Goal: Task Accomplishment & Management: Complete application form

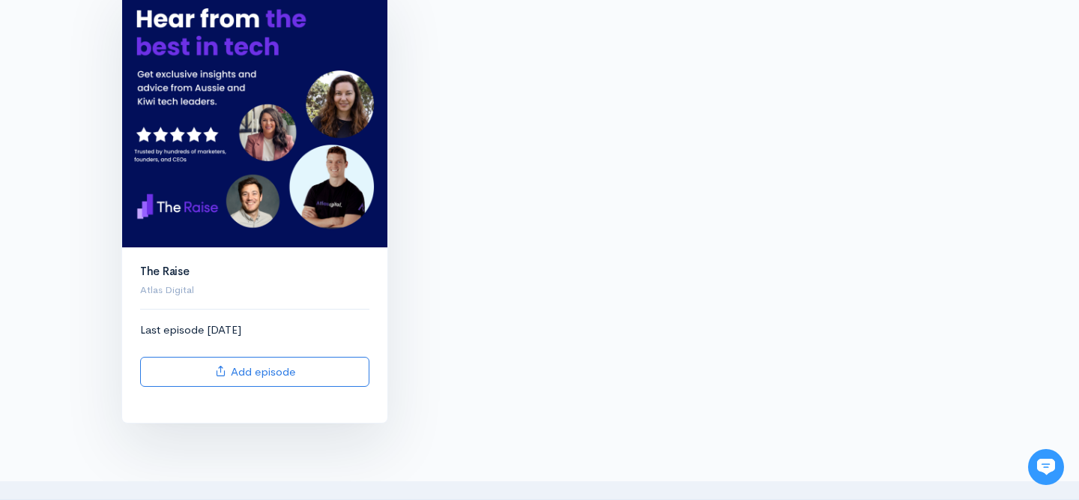
scroll to position [202, 0]
click at [214, 166] on img at bounding box center [254, 115] width 265 height 265
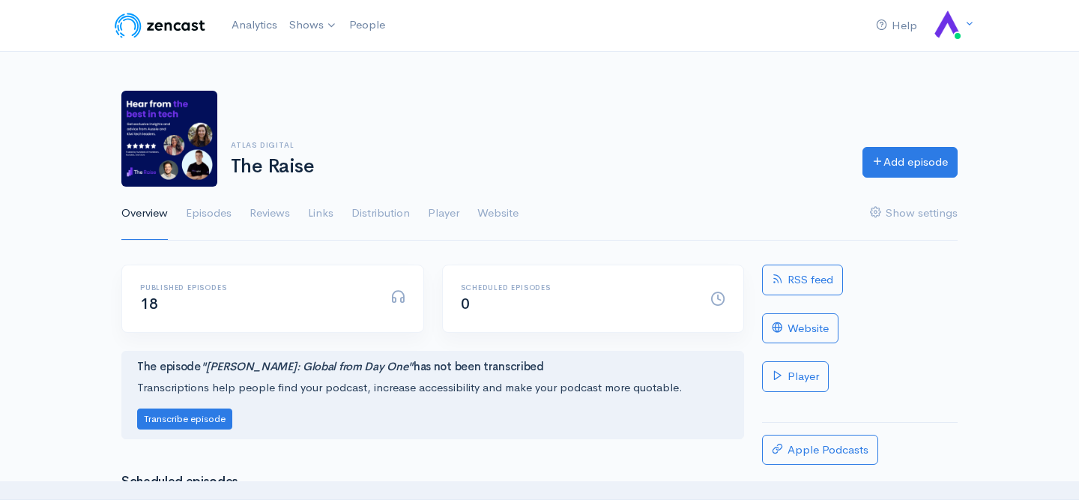
scroll to position [272, 0]
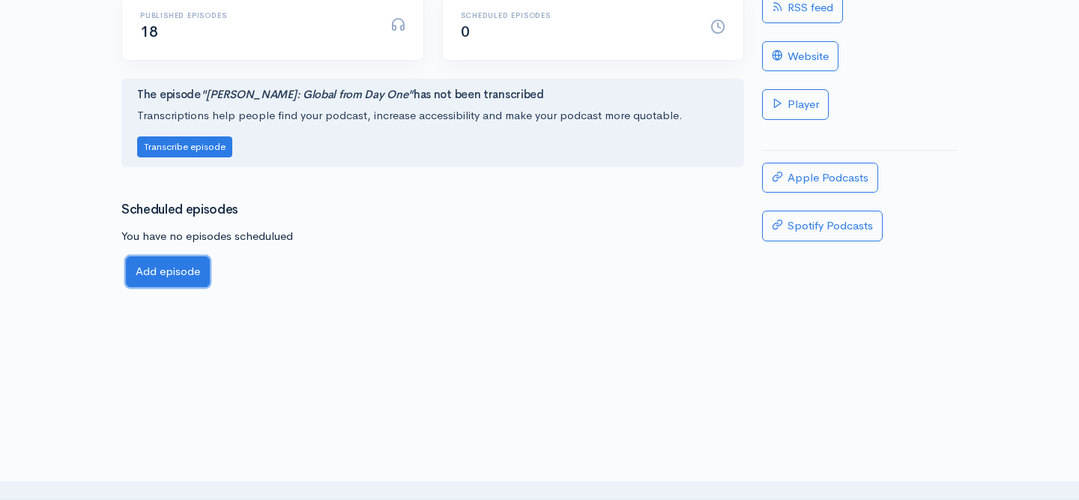
click at [160, 274] on link "Add episode" at bounding box center [168, 271] width 84 height 31
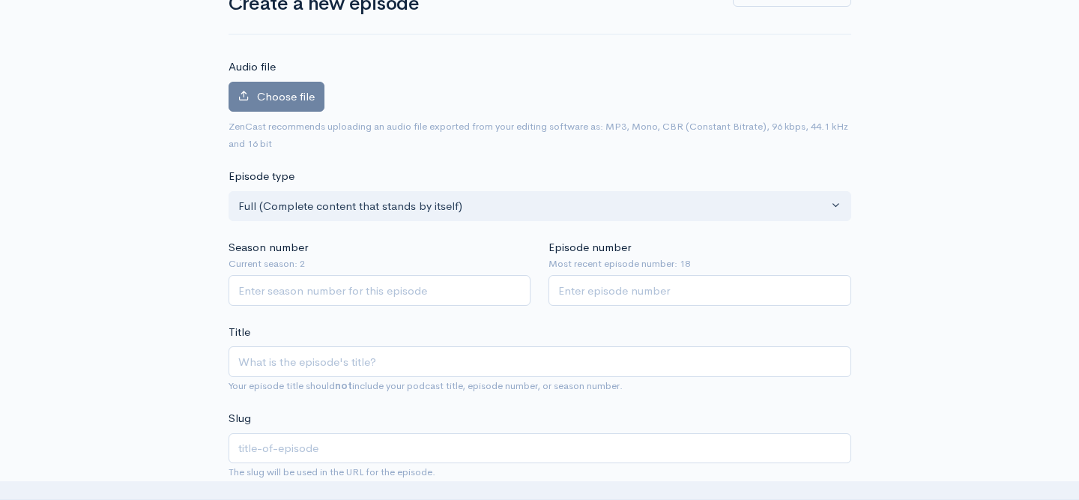
scroll to position [168, 0]
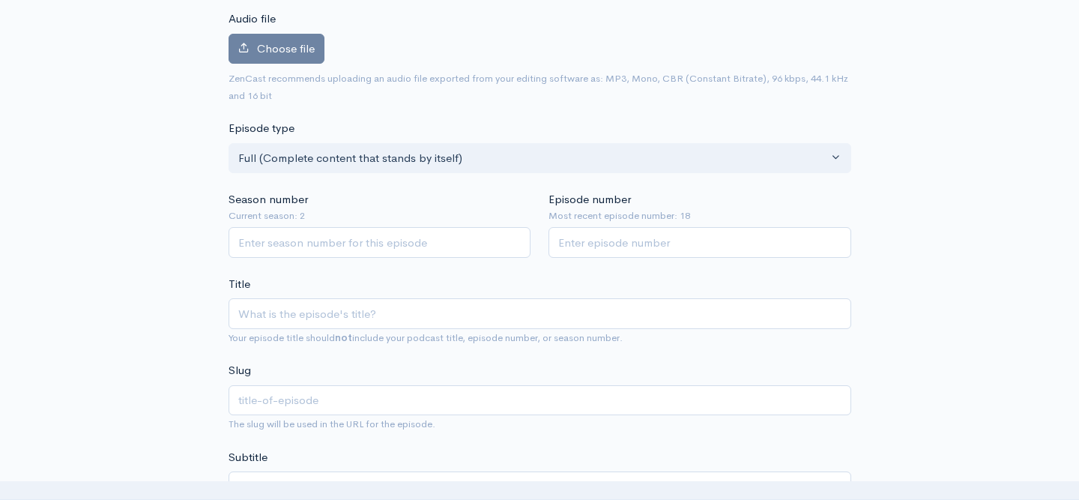
click at [257, 252] on input "Season number" at bounding box center [380, 242] width 303 height 31
type input "2"
click at [622, 246] on input "Episode number" at bounding box center [700, 242] width 303 height 31
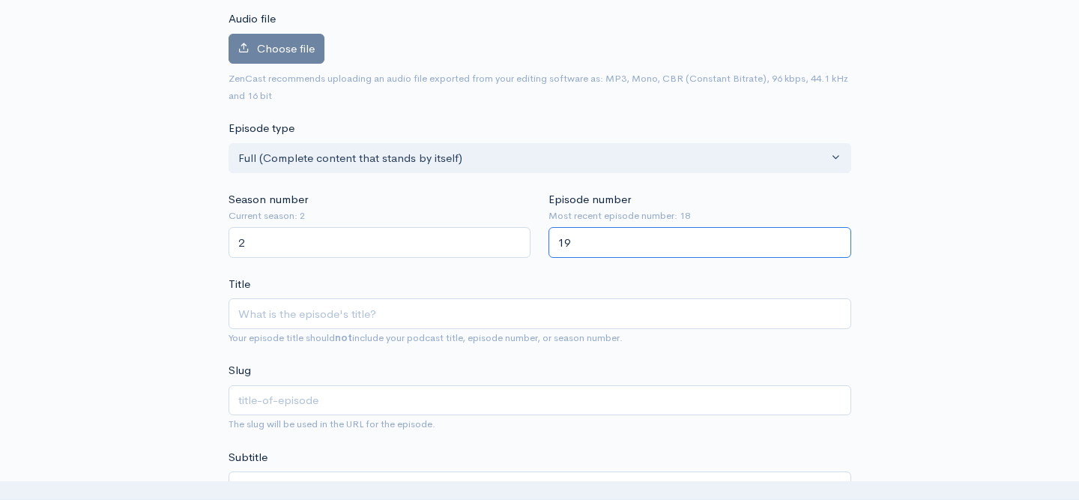
type input "19"
click at [375, 315] on input "Title" at bounding box center [540, 313] width 623 height 31
paste input "#19 Sharesies co-CEO Leighton Roberts: When scaling hits gravity"
type input "#19 Sharesies co-CEO Leighton Roberts: When scaling hits gravity"
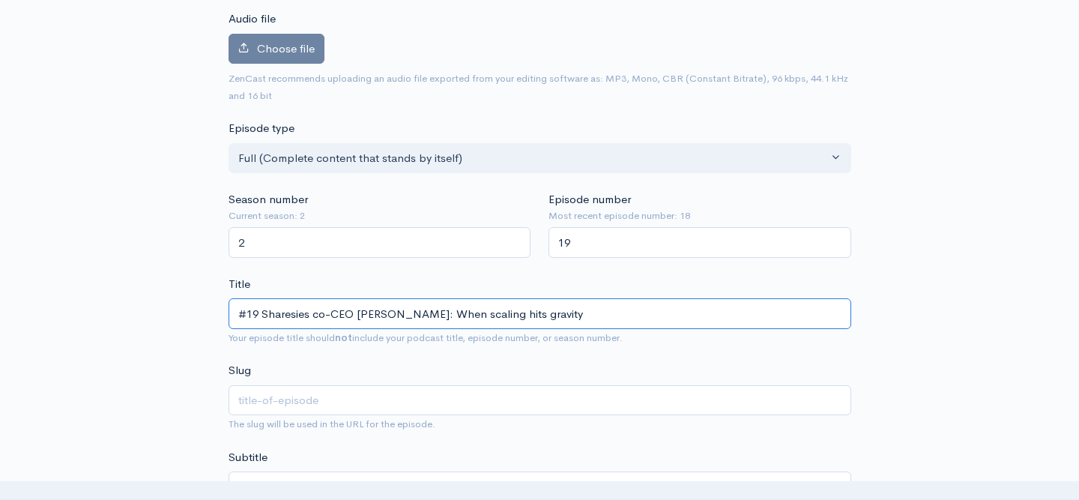
type input "19-sharesies-co-ceo-leighton-roberts-when-scaling-hits-gravity"
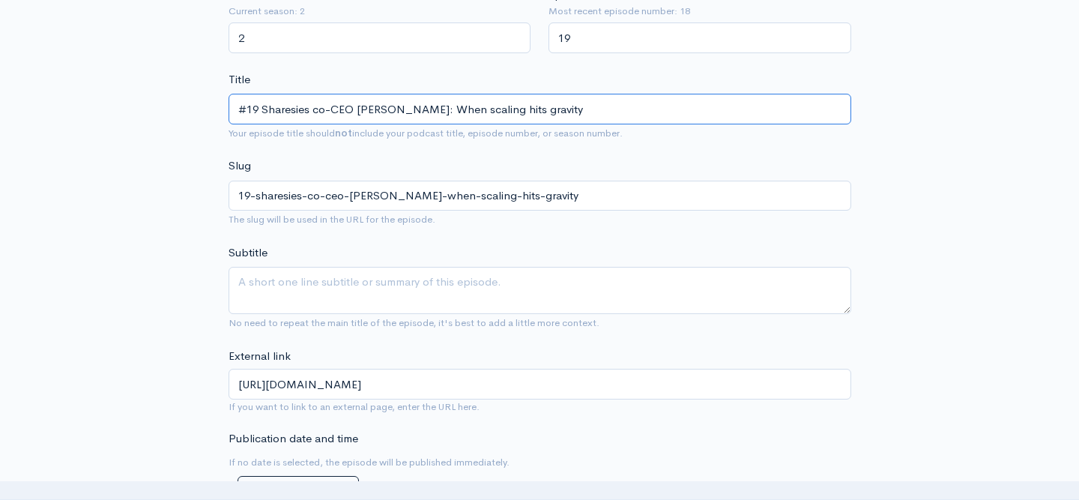
scroll to position [439, 0]
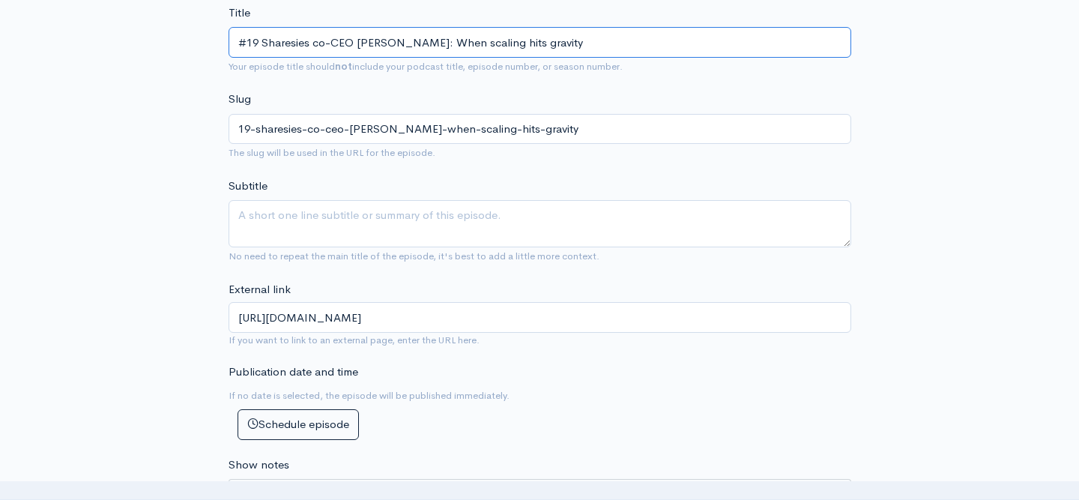
type input "#19 Sharesies co-CEO Leighton Roberts: When scaling hits gravity"
click at [445, 226] on textarea "Subtitle" at bounding box center [540, 223] width 623 height 47
paste textarea "In the dynamic world of fintech, few companies have revolutionised wealth manag…"
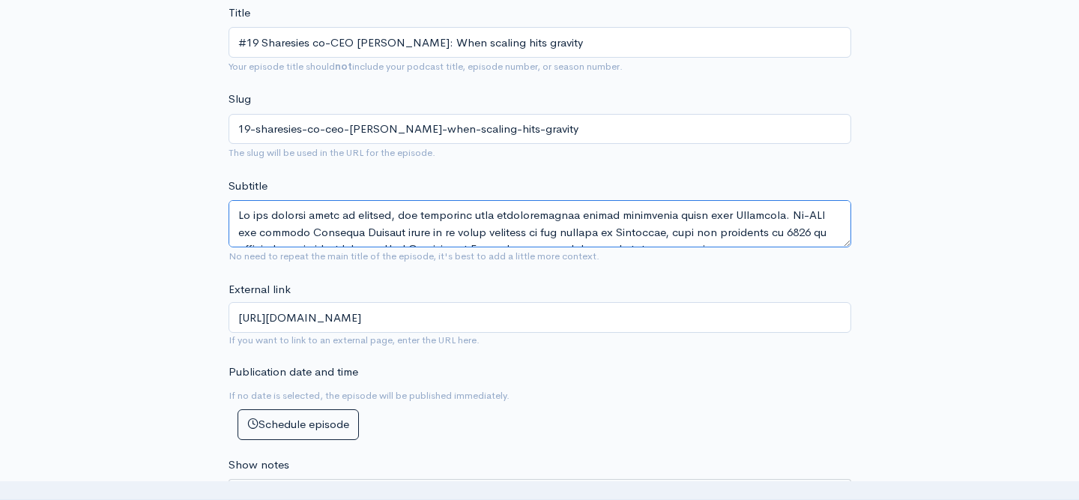
scroll to position [195, 0]
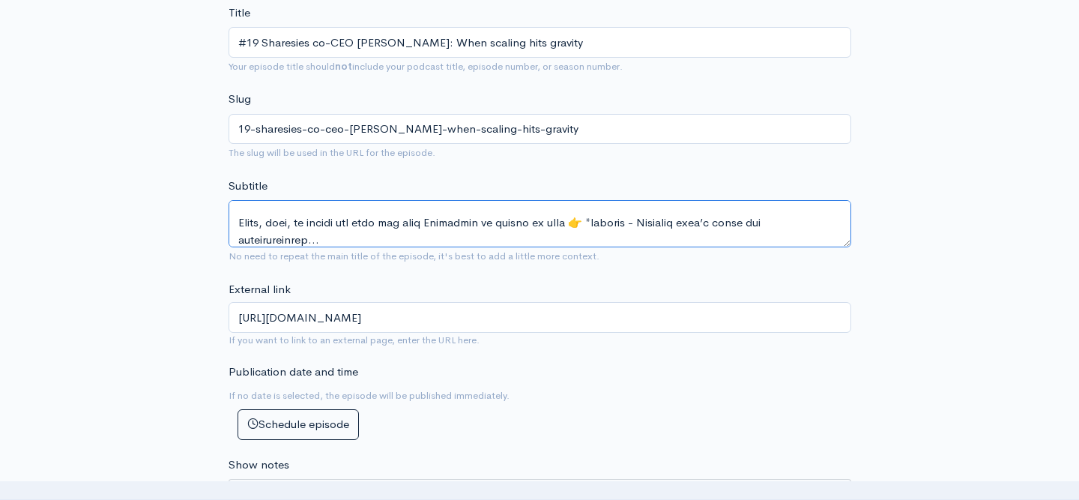
drag, startPoint x: 322, startPoint y: 224, endPoint x: 210, endPoint y: 224, distance: 111.7
click at [210, 224] on div "New episode Create a new episode Back to episodes Audio file Choose file 0 ZenC…" at bounding box center [539, 453] width 855 height 1682
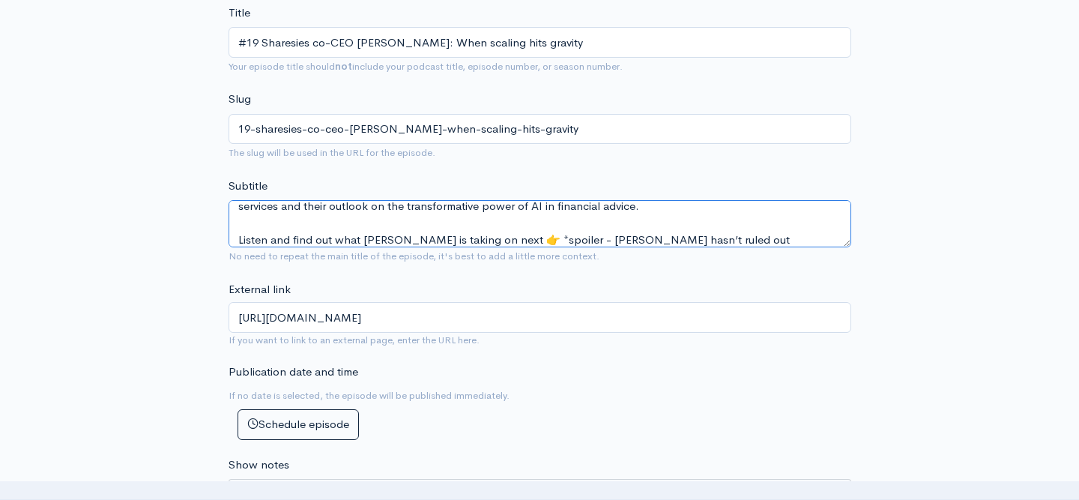
scroll to position [186, 0]
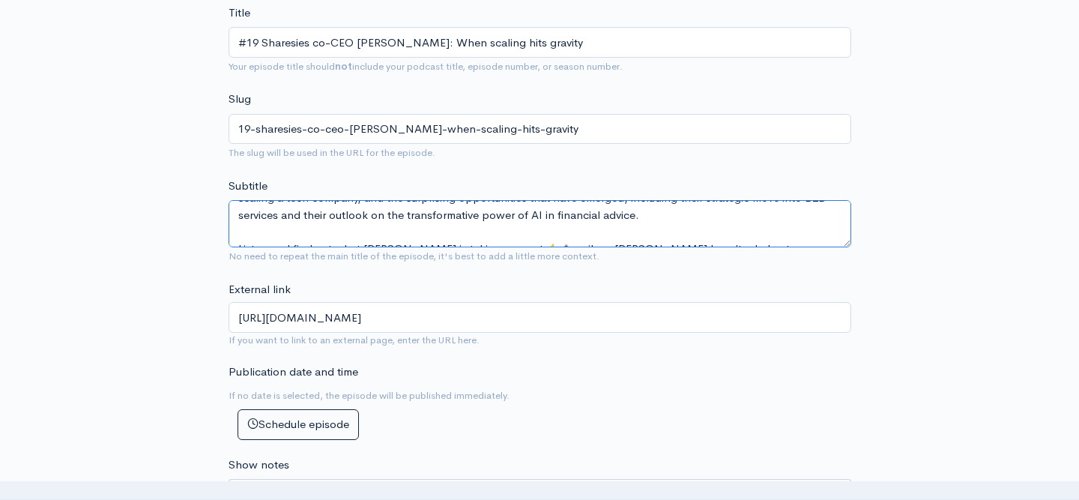
type textarea "In the dynamic world of fintech, few companies have revolutionised wealth manag…"
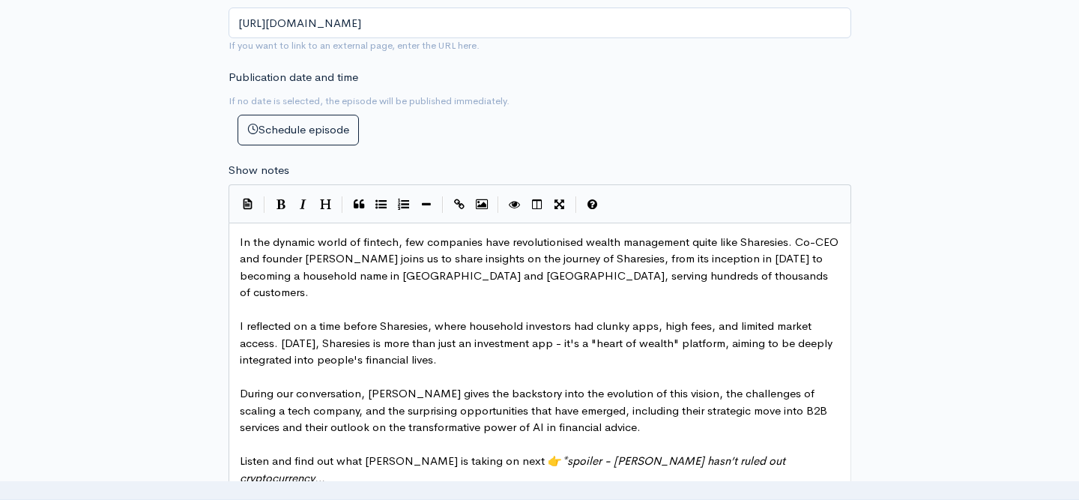
scroll to position [739, 0]
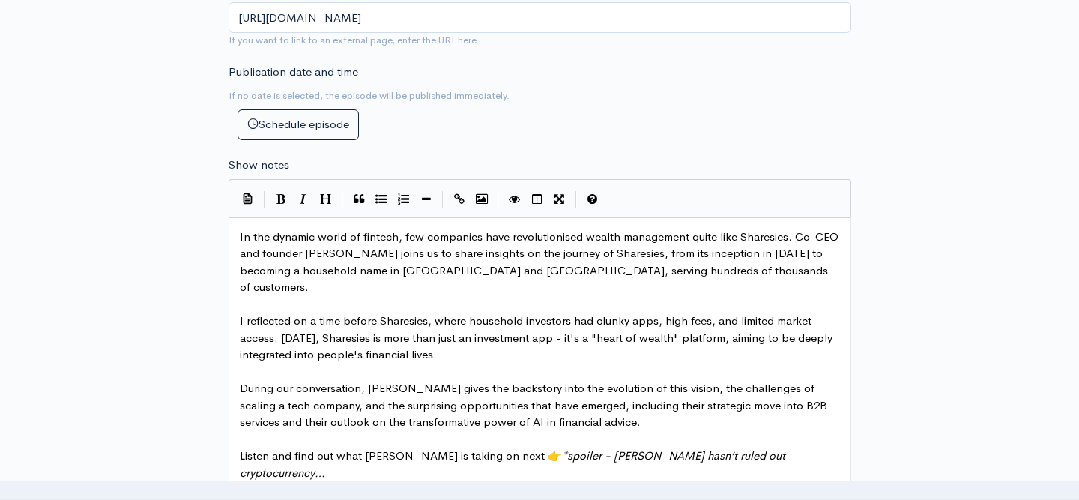
click at [333, 247] on span "In the dynamic world of fintech, few companies have revolutionised wealth manag…" at bounding box center [541, 261] width 602 height 65
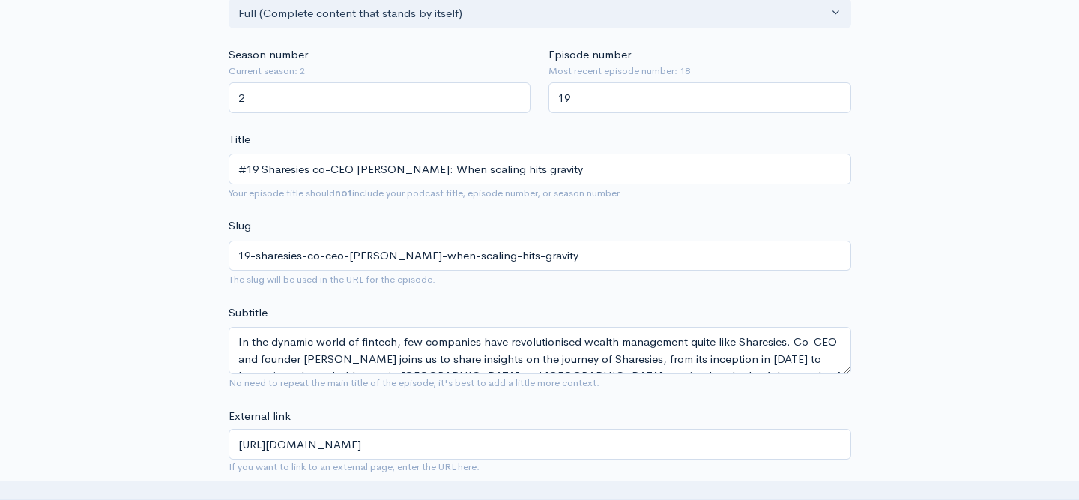
scroll to position [310, 0]
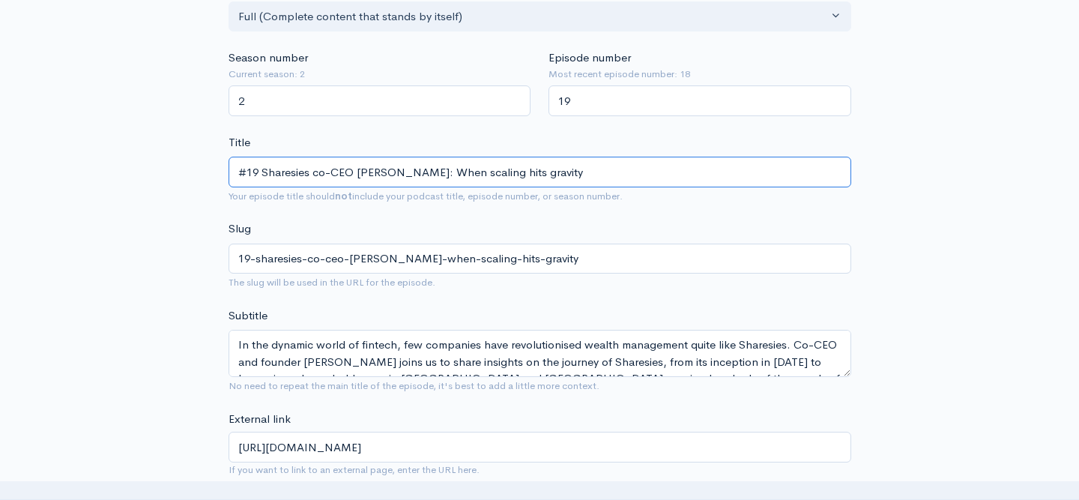
click at [263, 170] on input "#19 Sharesies co-CEO Leighton Roberts: When scaling hits gravity" at bounding box center [540, 172] width 623 height 31
type input "#19Sharesies co-CEO Leighton Roberts: When scaling hits gravity"
type input "19sharesies-co-ceo-leighton-roberts-when-scaling-hits-gravity"
type input "#1Sharesies co-CEO Leighton Roberts: When scaling hits gravity"
type input "1sharesies-co-ceo-leighton-roberts-when-scaling-hits-gravity"
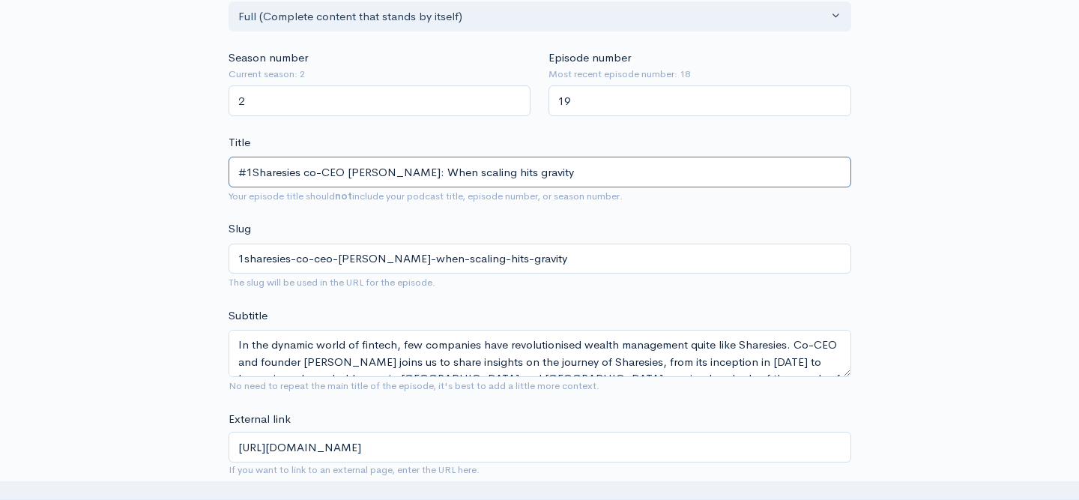
type input "#Sharesies co-CEO Leighton Roberts: When scaling hits gravity"
type input "sharesies-co-ceo-[PERSON_NAME]-when-scaling-hits-gravity"
type input "Sharesies co-CEO [PERSON_NAME]: When scaling hits gravity"
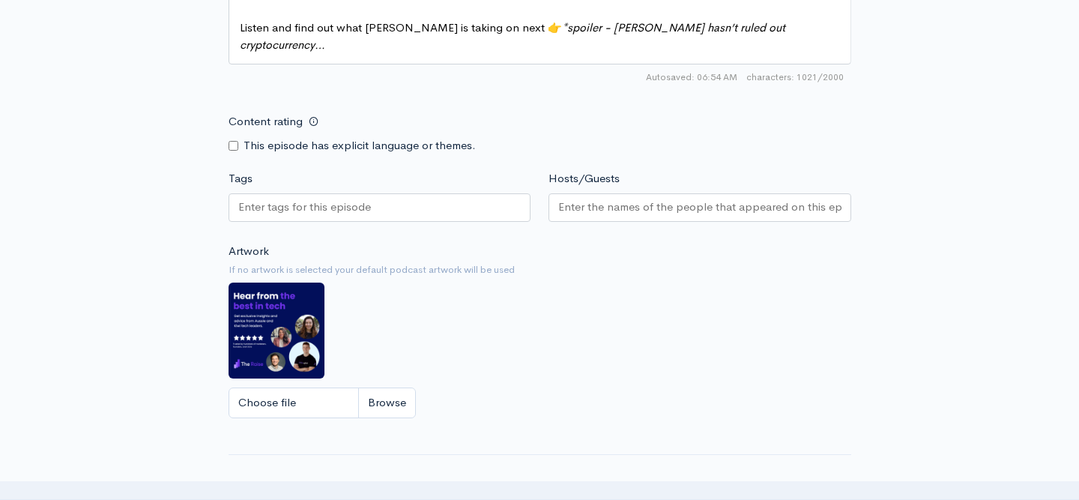
scroll to position [1169, 0]
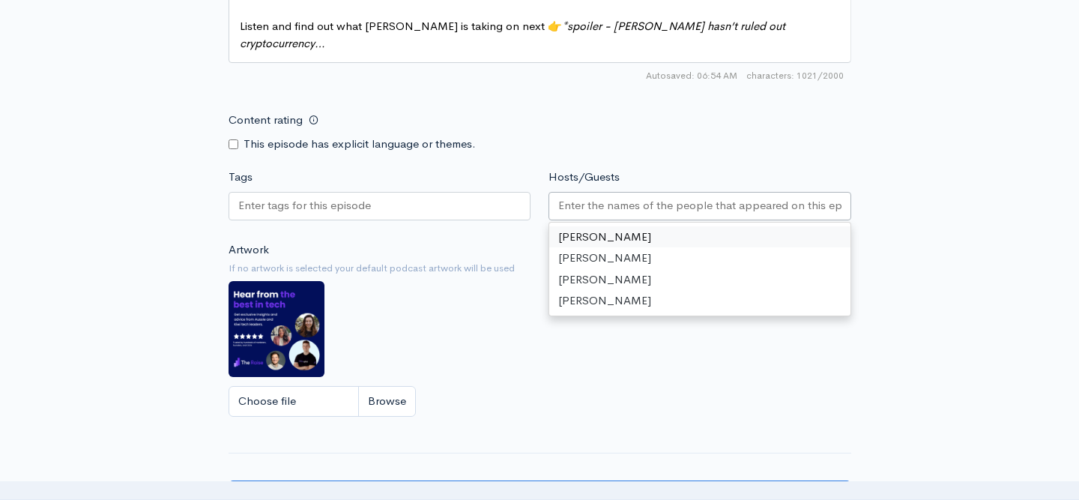
click at [609, 197] on input "Hosts/Guests" at bounding box center [699, 205] width 283 height 17
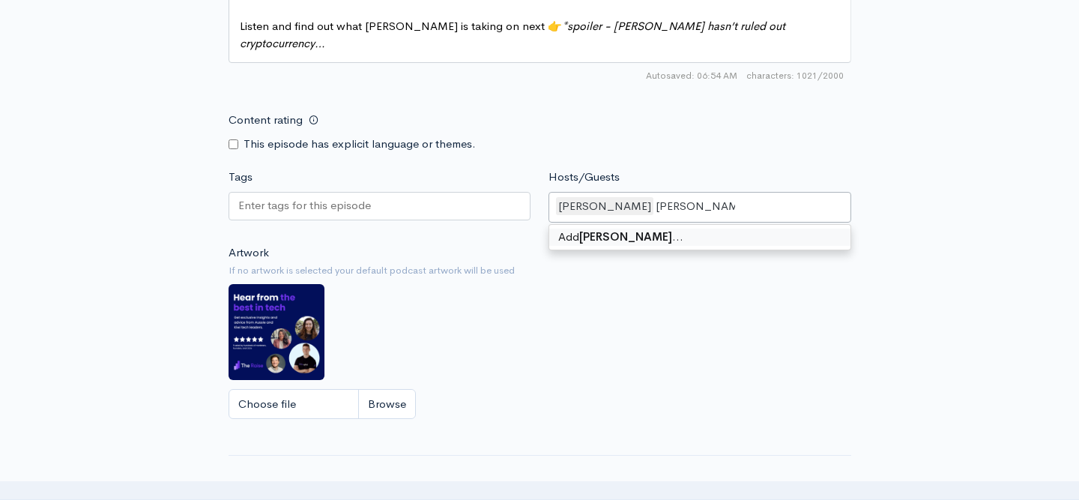
type input "Leighton Roberts"
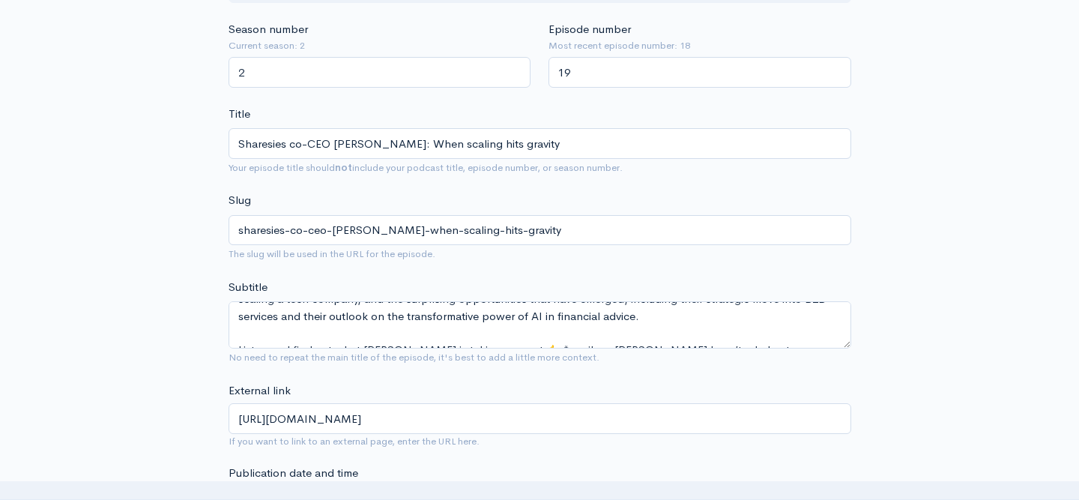
scroll to position [0, 0]
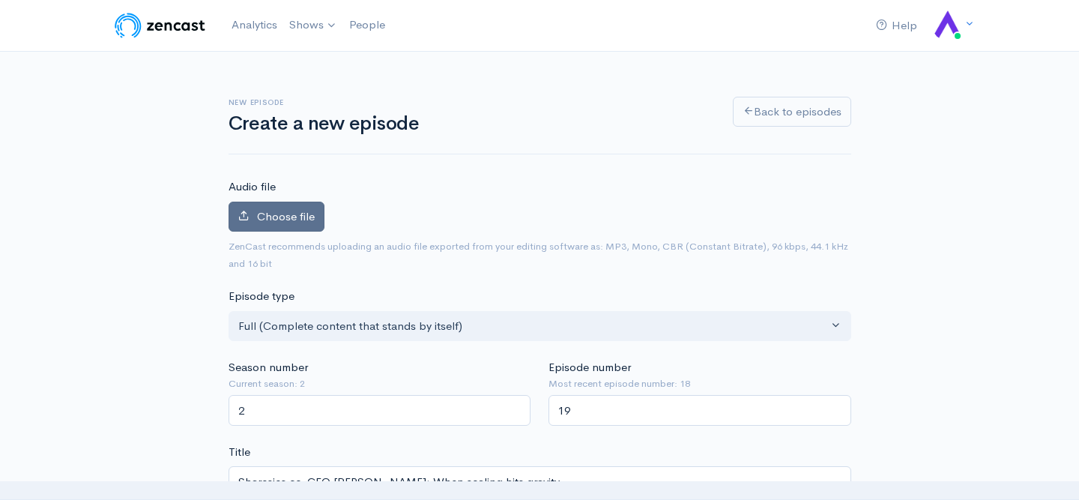
click at [287, 226] on label "Choose file" at bounding box center [277, 217] width 96 height 31
click at [0, 0] on input "Choose file" at bounding box center [0, 0] width 0 height 0
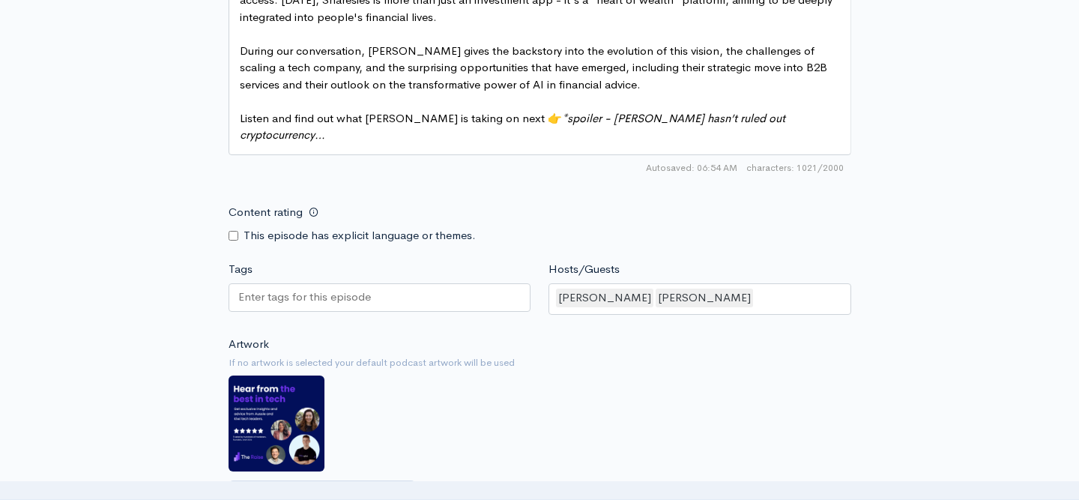
scroll to position [1482, 0]
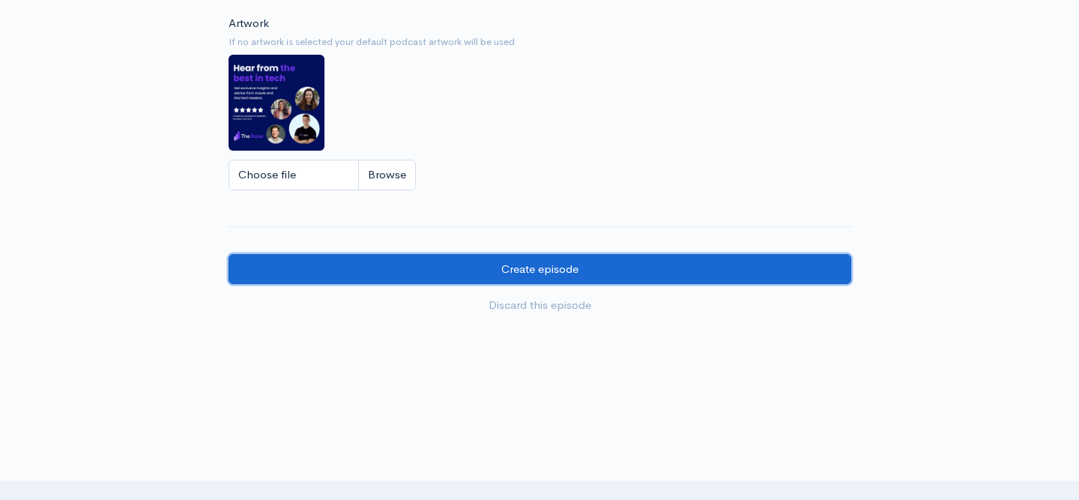
click at [334, 254] on input "Create episode" at bounding box center [540, 269] width 623 height 31
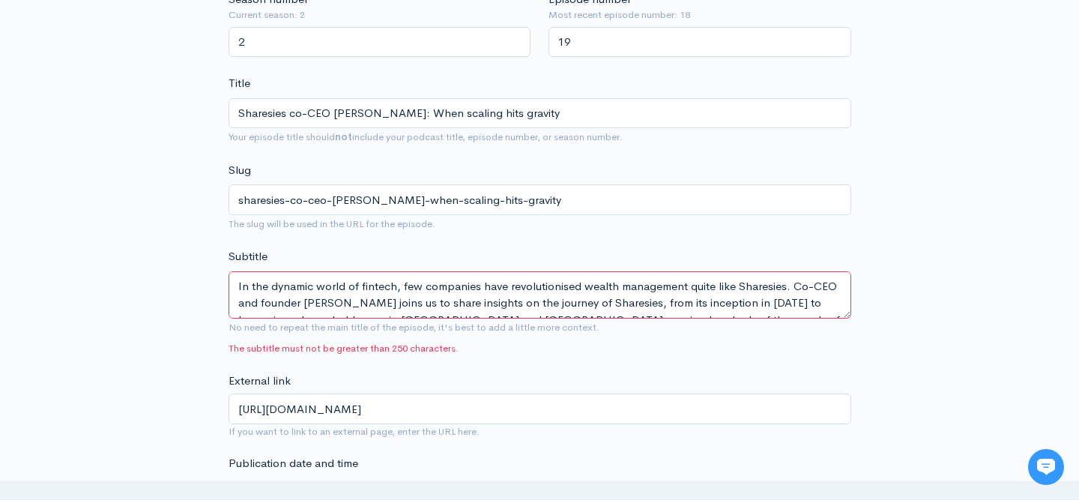
scroll to position [419, 0]
click at [442, 292] on textarea "Subtitle" at bounding box center [540, 294] width 623 height 47
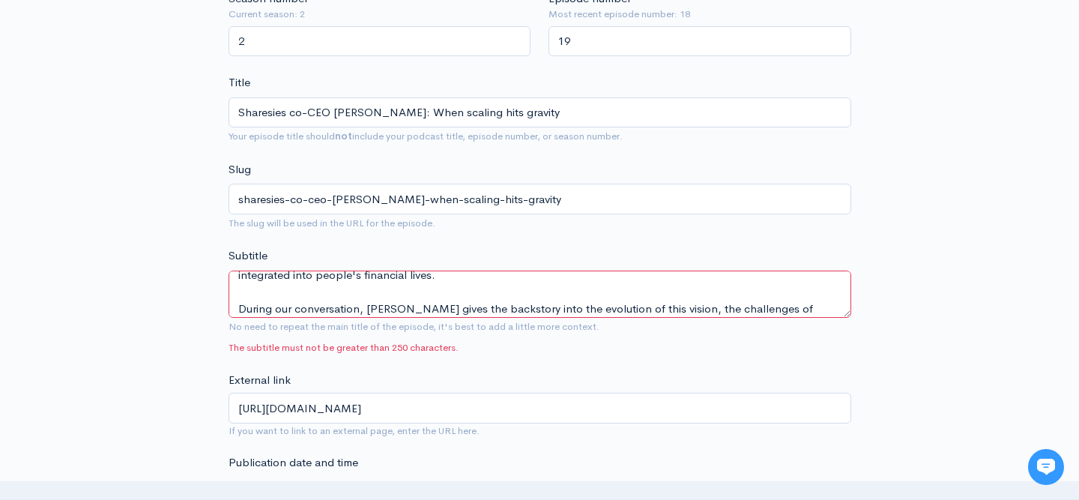
click at [437, 291] on textarea "Subtitle" at bounding box center [540, 294] width 623 height 47
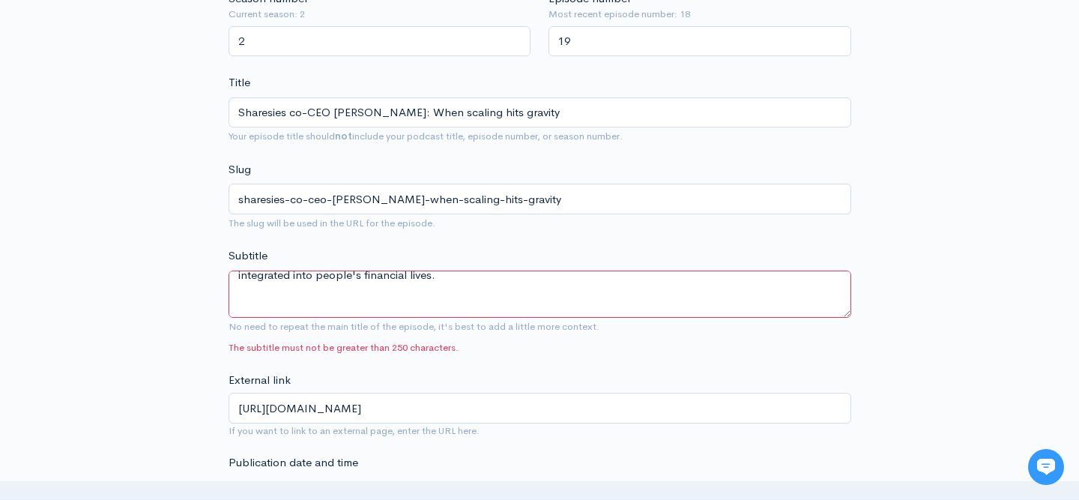
type textarea "In the dynamic world of fintech, few companies have revolutionised wealth manag…"
type textarea "(and what comes next)"
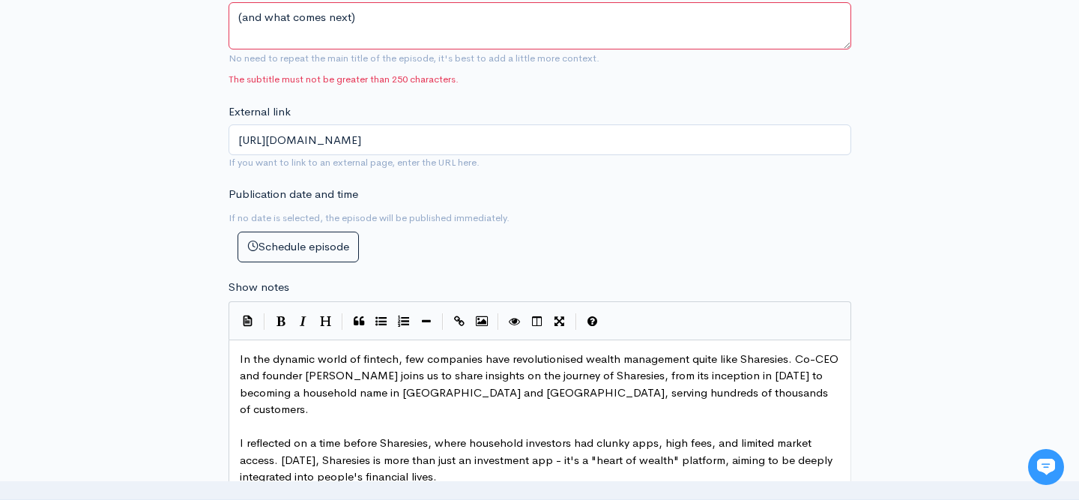
scroll to position [688, 0]
click at [277, 373] on span "In the dynamic world of fintech, few companies have revolutionised wealth manag…" at bounding box center [541, 383] width 602 height 65
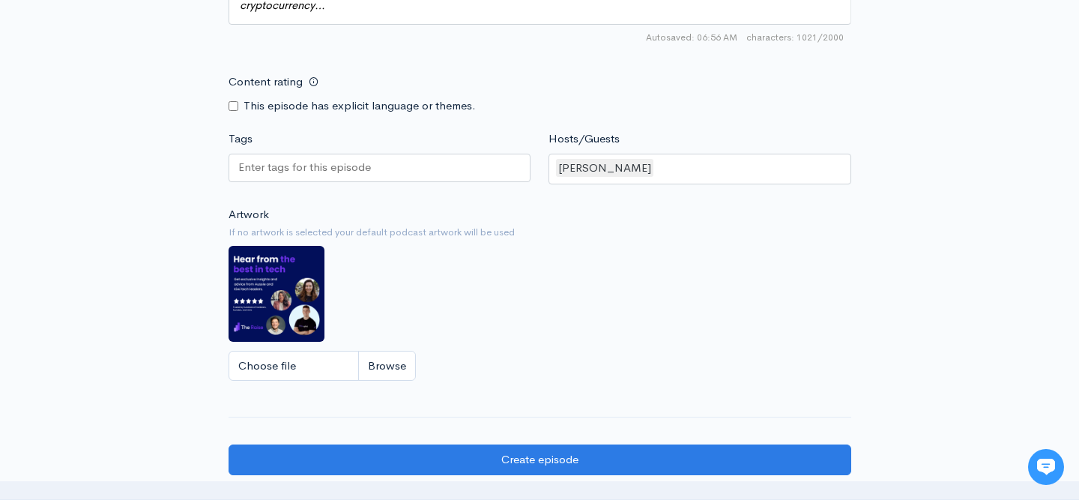
scroll to position [1469, 0]
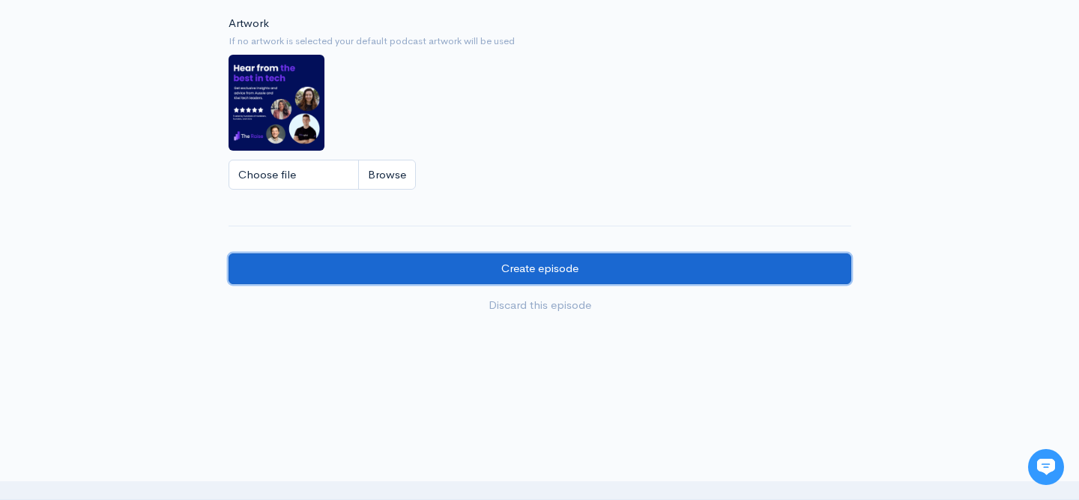
click at [496, 253] on input "Create episode" at bounding box center [540, 268] width 623 height 31
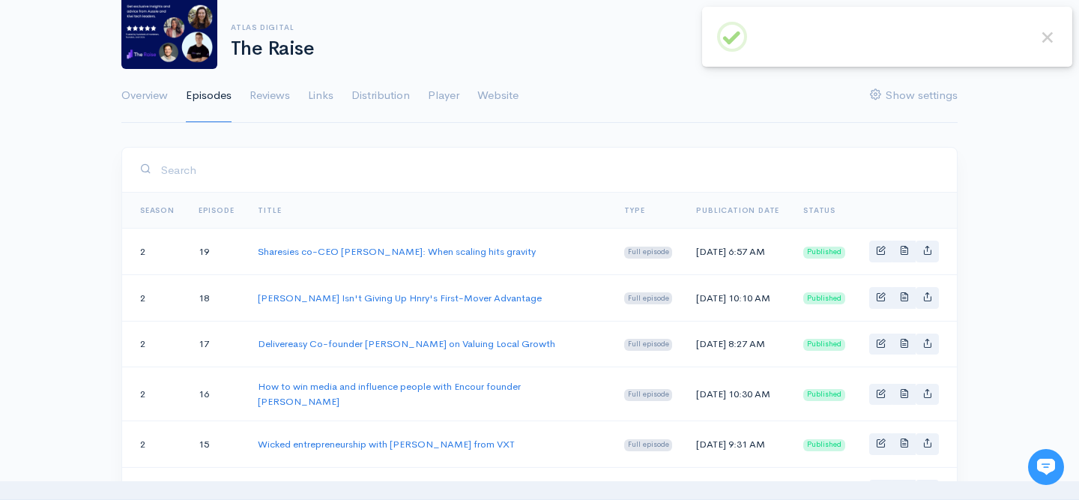
scroll to position [118, 0]
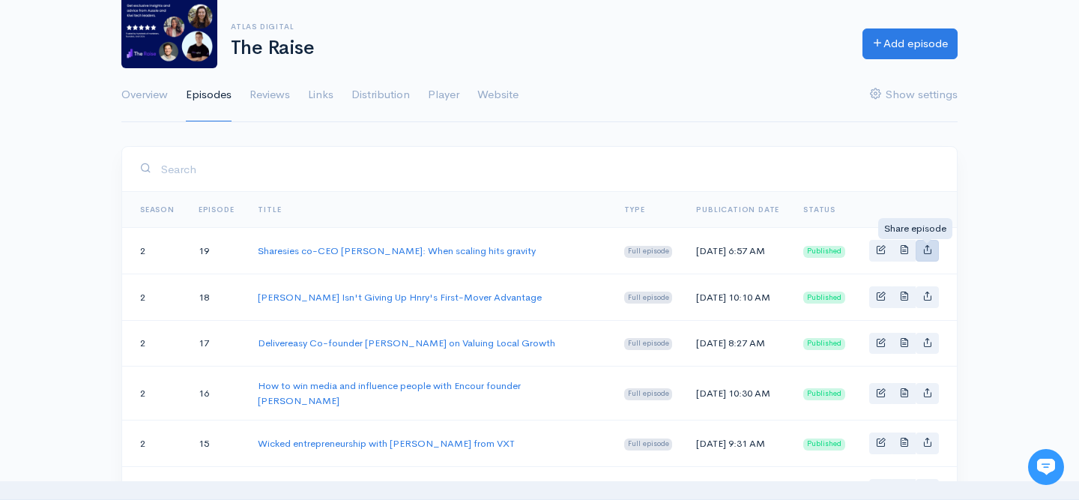
click at [921, 253] on link "Basic example" at bounding box center [927, 251] width 23 height 22
type input "[URL][DOMAIN_NAME]"
type input "https://media.zencast.fm/the-raise/7aa3b610-b5ac-4024-b143-50c2cd18ac95.m4a"
type input "<iframe src='https://share.zencast.fm/embed/episode/7aa3b610-b5ac-4024-b143-50c…"
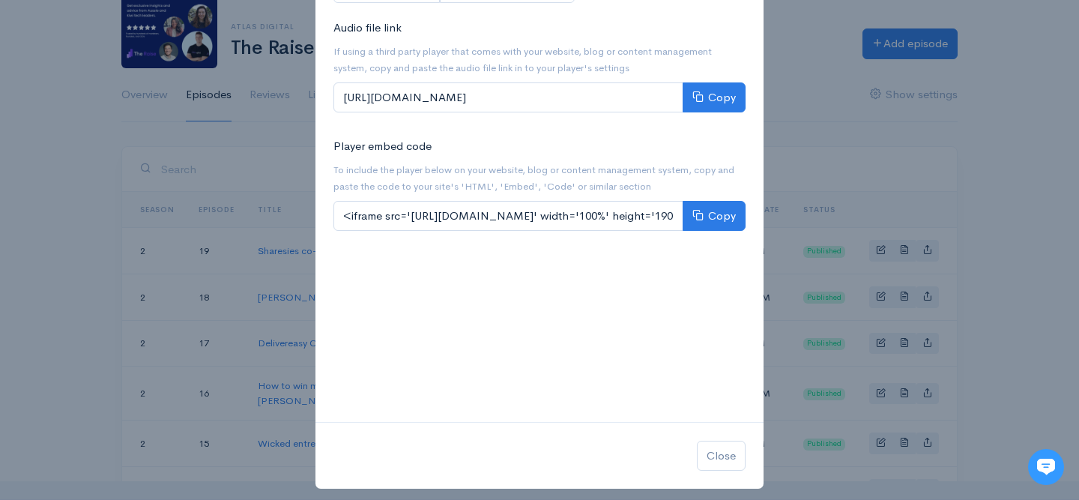
scroll to position [297, 0]
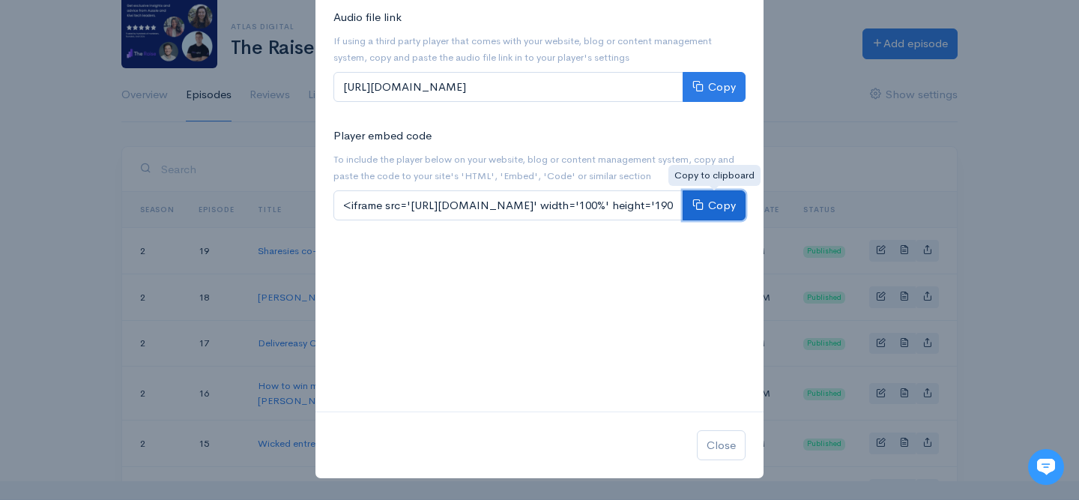
click at [717, 208] on button "Copy" at bounding box center [714, 205] width 63 height 31
click at [864, 139] on div "Share Sharesies co-CEO Leighton Roberts: When scaling hits gravity × Website li…" at bounding box center [539, 250] width 1079 height 500
